Goal: Transaction & Acquisition: Purchase product/service

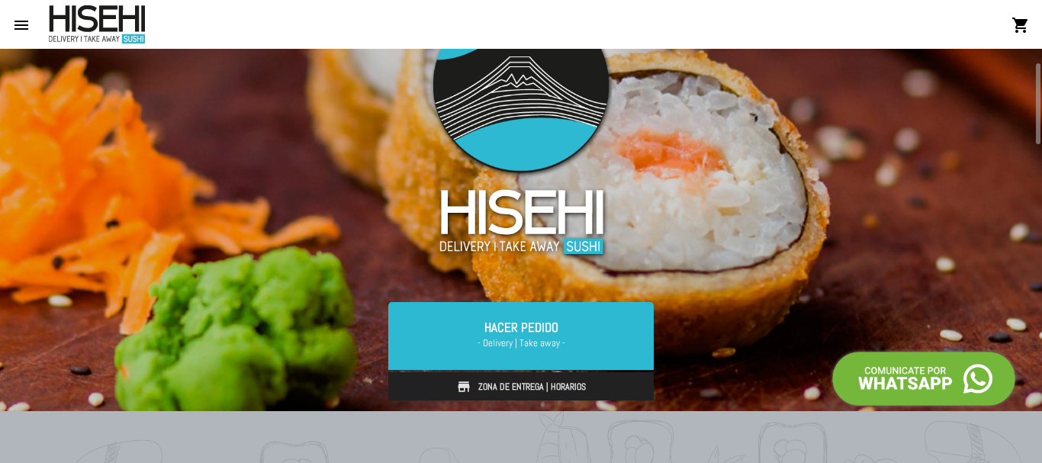
scroll to position [79, 0]
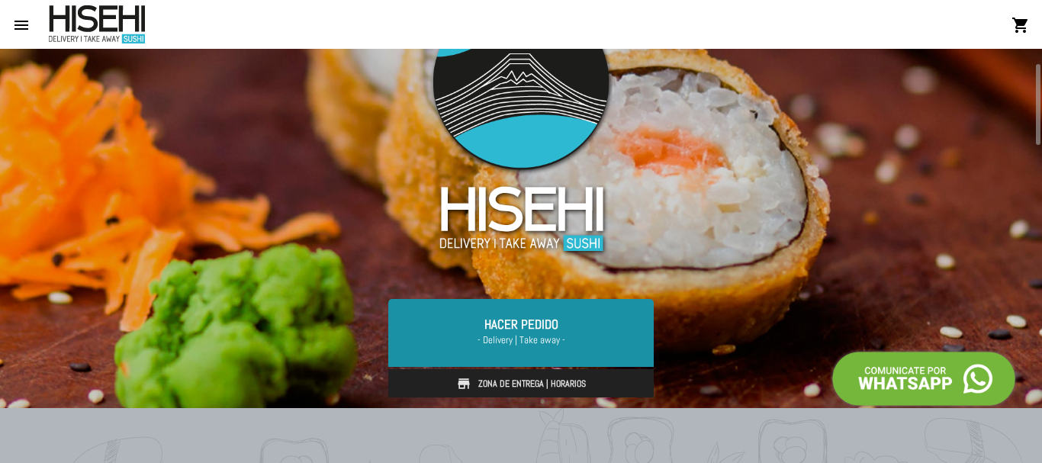
click at [531, 326] on link "Hacer Pedido - Delivery | Take away -" at bounding box center [521, 332] width 266 height 67
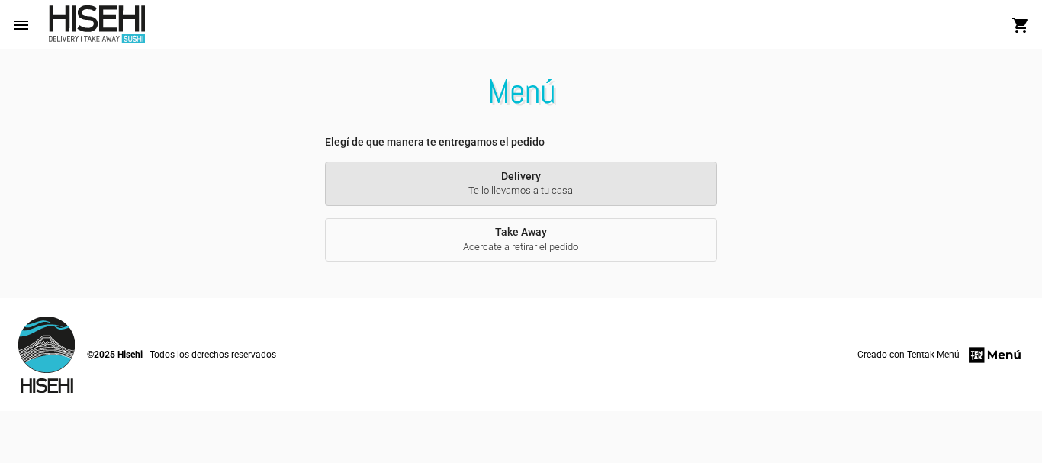
click at [554, 168] on button "Delivery Te lo llevamos a tu casa" at bounding box center [521, 184] width 392 height 44
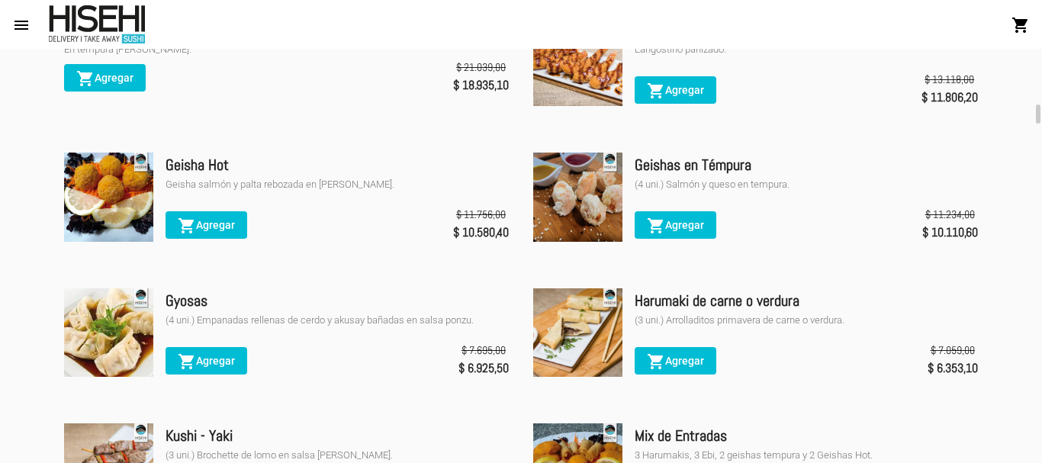
scroll to position [1397, 0]
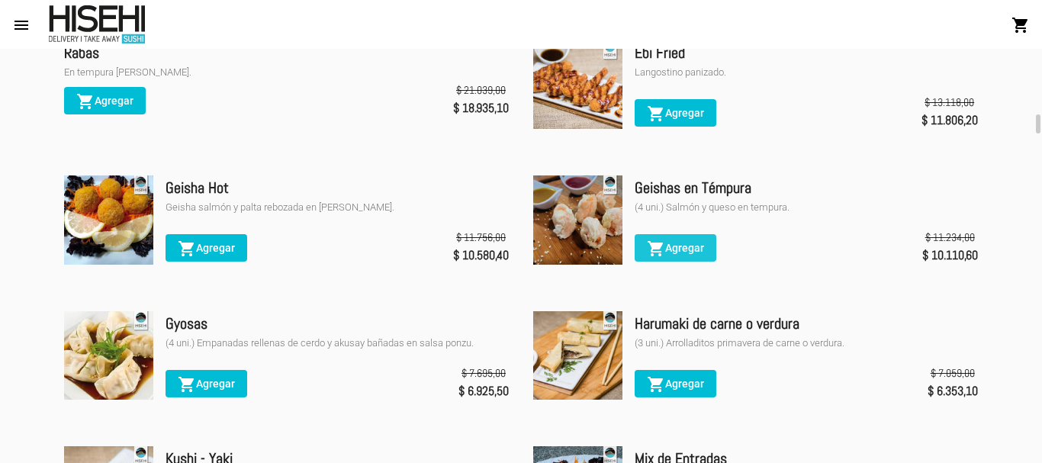
click at [681, 254] on span "shopping_cart Agregar" at bounding box center [675, 248] width 57 height 12
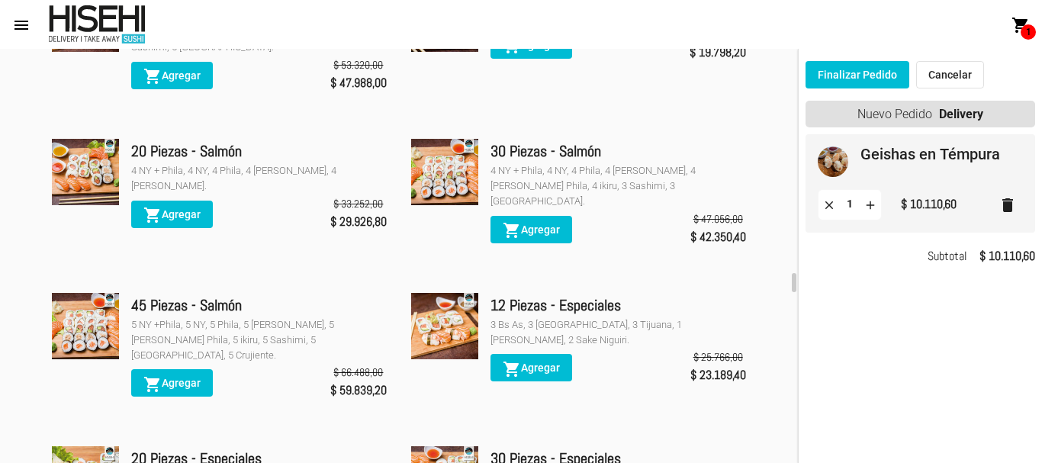
scroll to position [4701, 0]
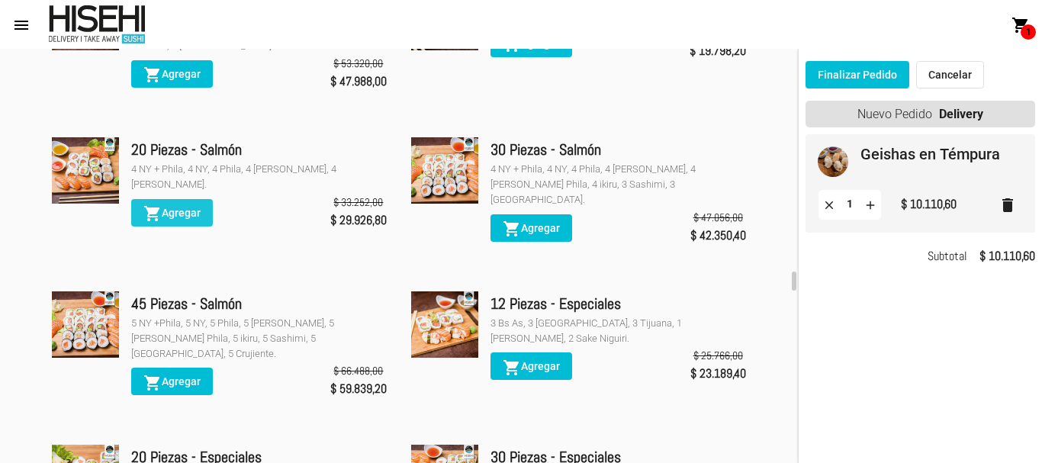
click at [195, 207] on span "shopping_cart Agregar" at bounding box center [171, 213] width 57 height 12
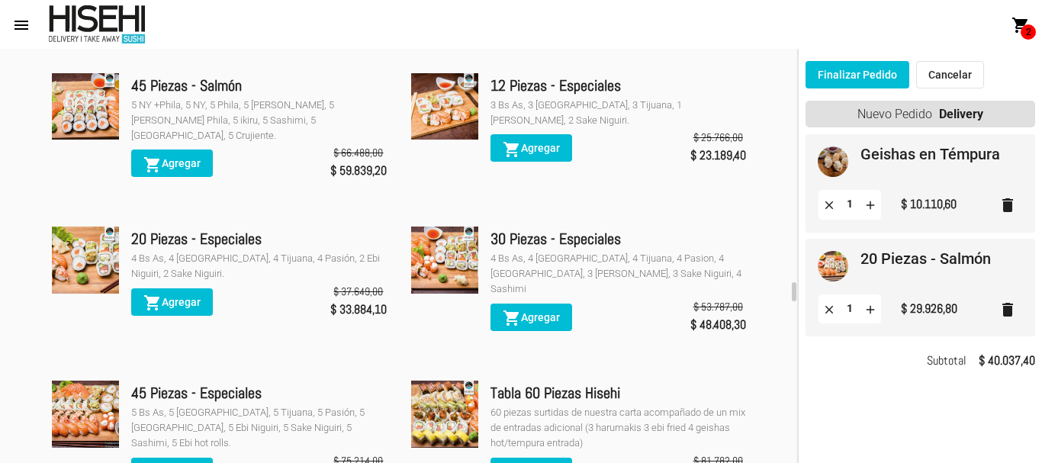
scroll to position [4910, 0]
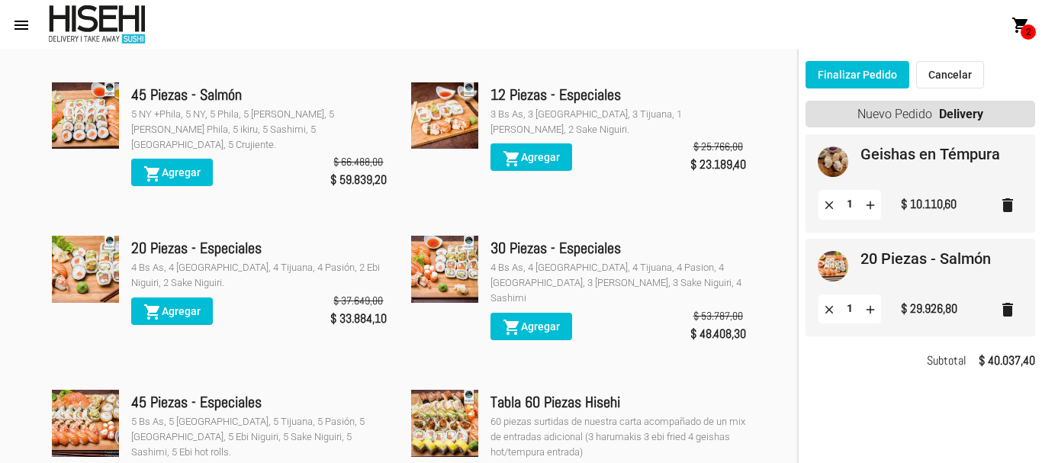
click at [856, 78] on button "Finalizar Pedido" at bounding box center [858, 74] width 104 height 27
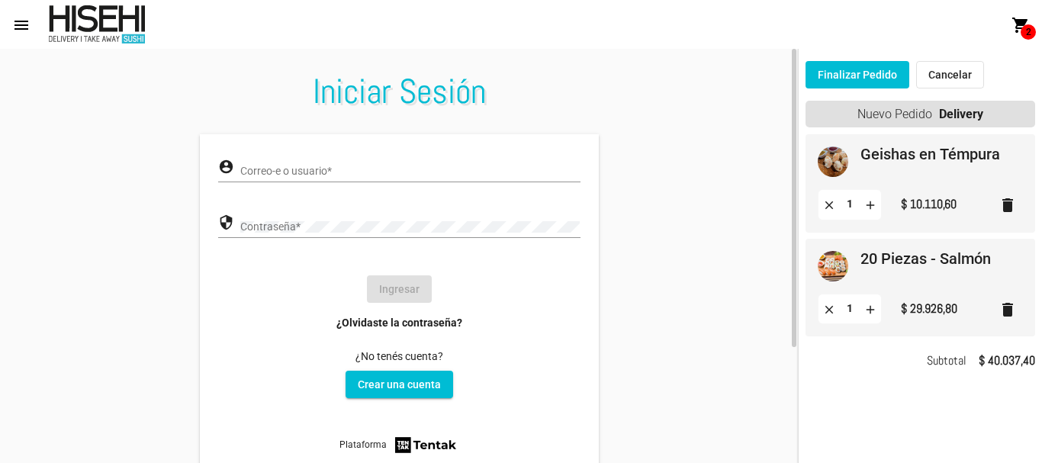
type input "[EMAIL_ADDRESS][DOMAIN_NAME]"
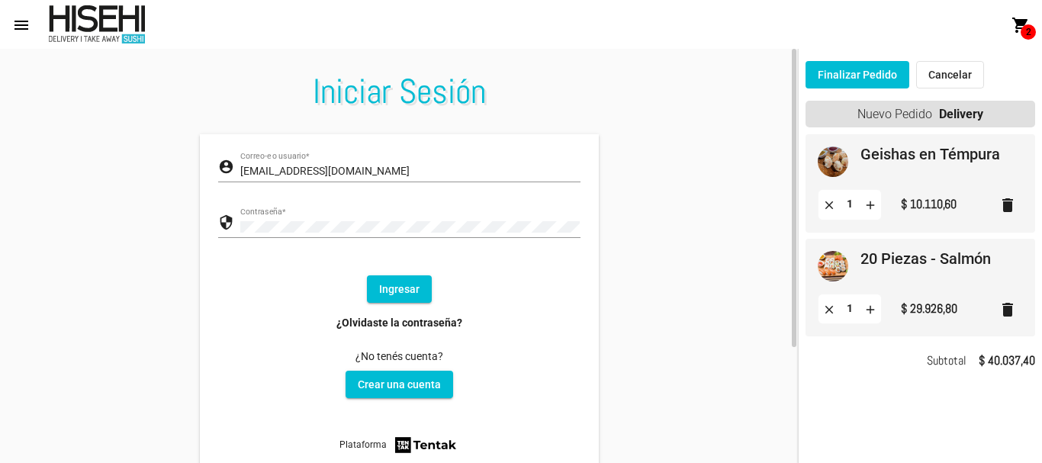
click at [406, 292] on button "Ingresar" at bounding box center [399, 288] width 65 height 27
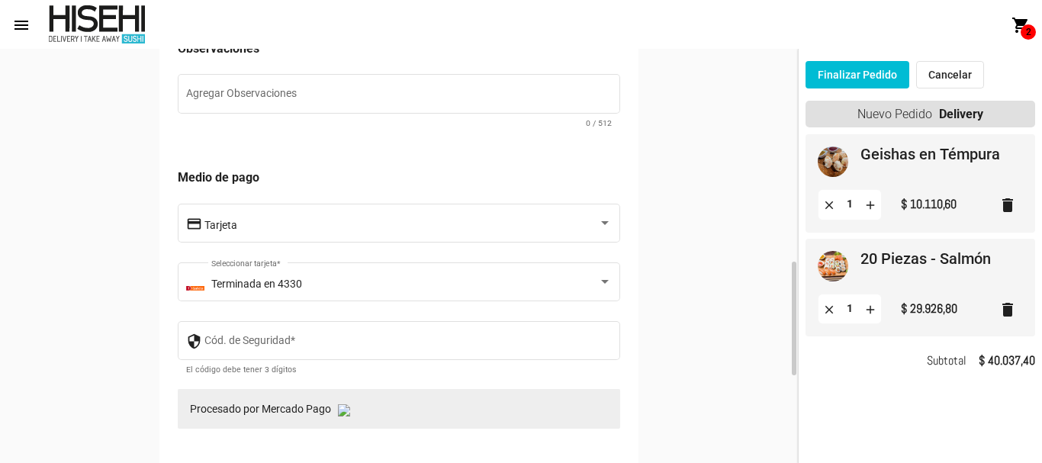
scroll to position [772, 0]
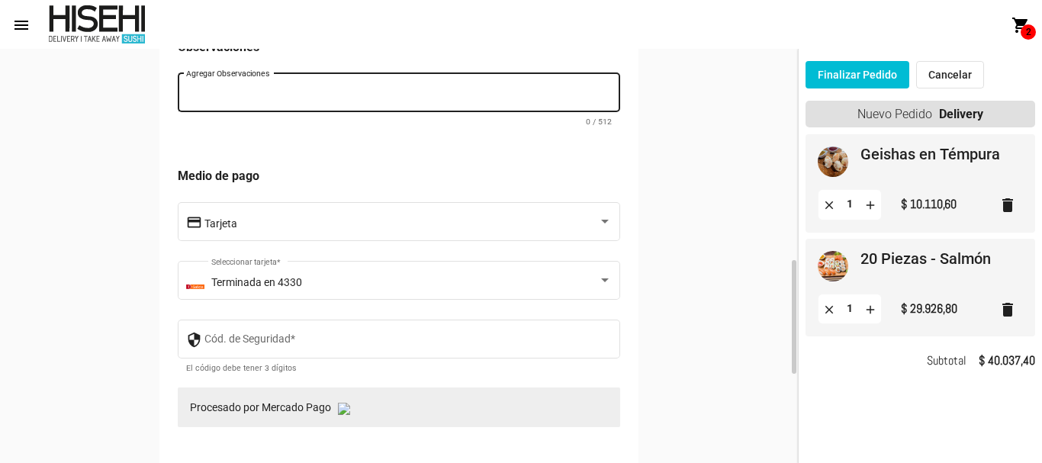
click at [483, 99] on textarea "Agregar Observaciones" at bounding box center [399, 95] width 427 height 15
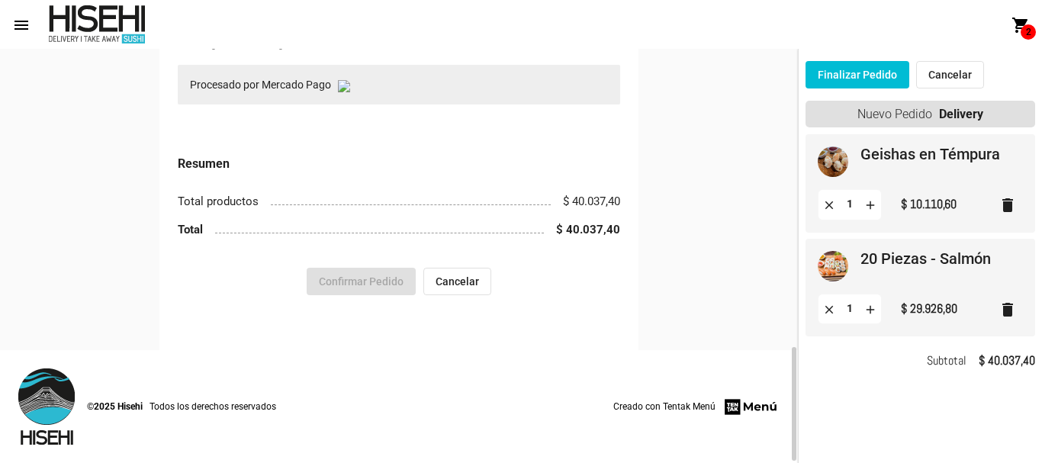
scroll to position [1094, 0]
type textarea "TIMBRE EN EL PORTON"
click at [453, 155] on h3 "Resumen" at bounding box center [399, 165] width 443 height 21
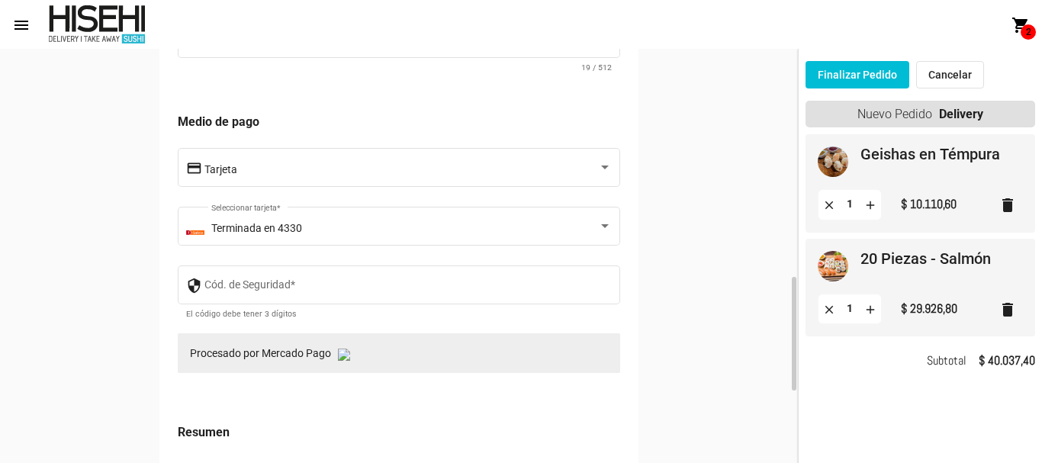
scroll to position [833, 0]
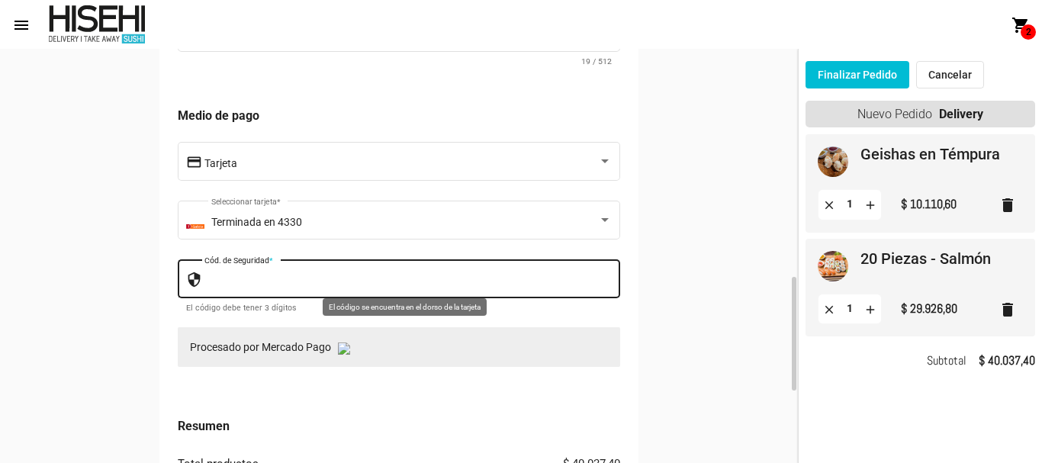
click at [405, 279] on input "Cód. de Seguridad *" at bounding box center [409, 281] width 408 height 12
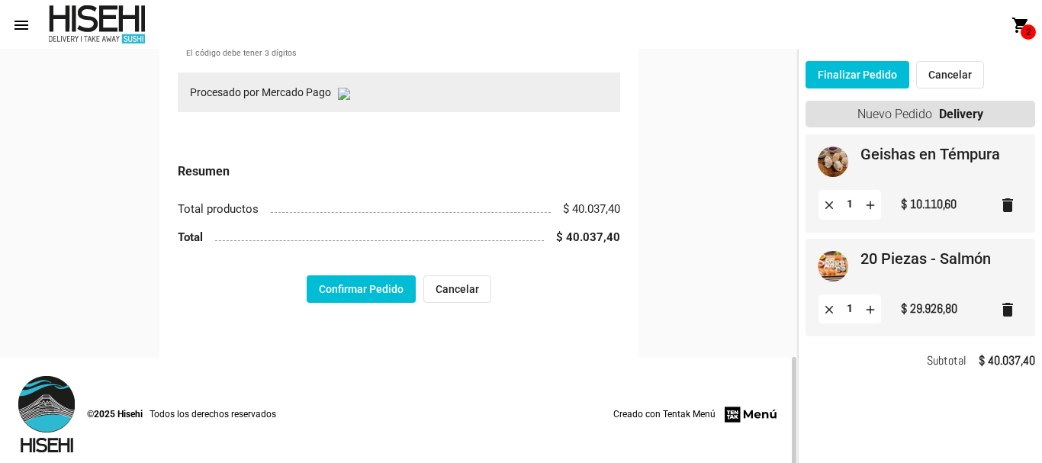
scroll to position [1095, 0]
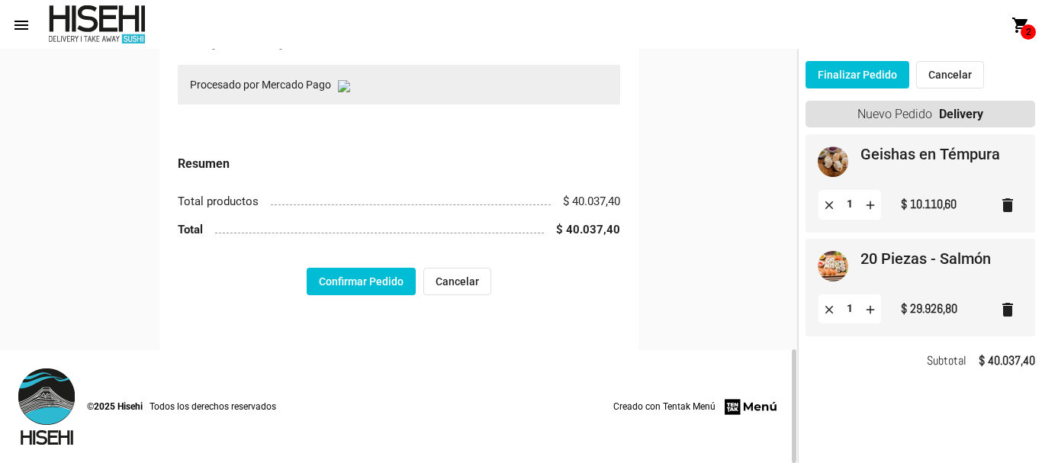
type input "972"
click at [405, 279] on button "Confirmar Pedido" at bounding box center [361, 281] width 109 height 27
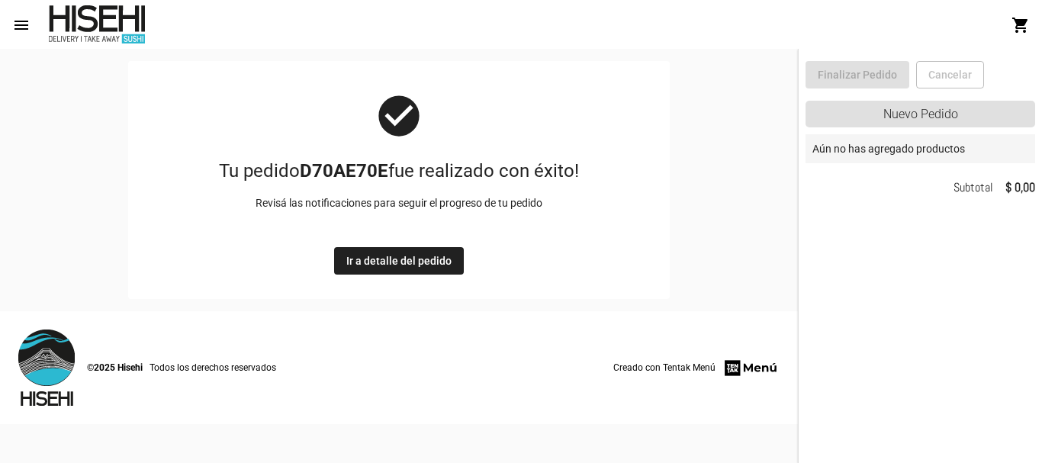
click at [451, 266] on button "Ir a detalle del pedido" at bounding box center [399, 260] width 130 height 27
